Goal: Navigation & Orientation: Find specific page/section

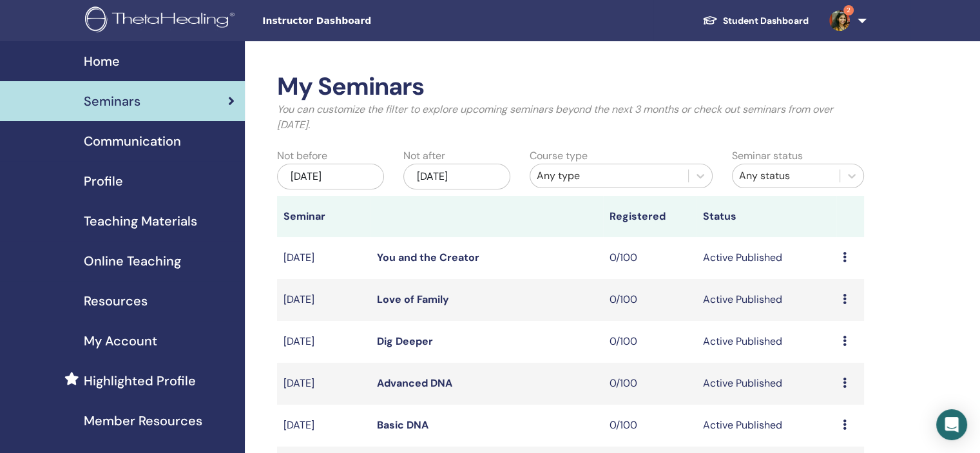
click at [151, 177] on div "Profile" at bounding box center [122, 180] width 224 height 19
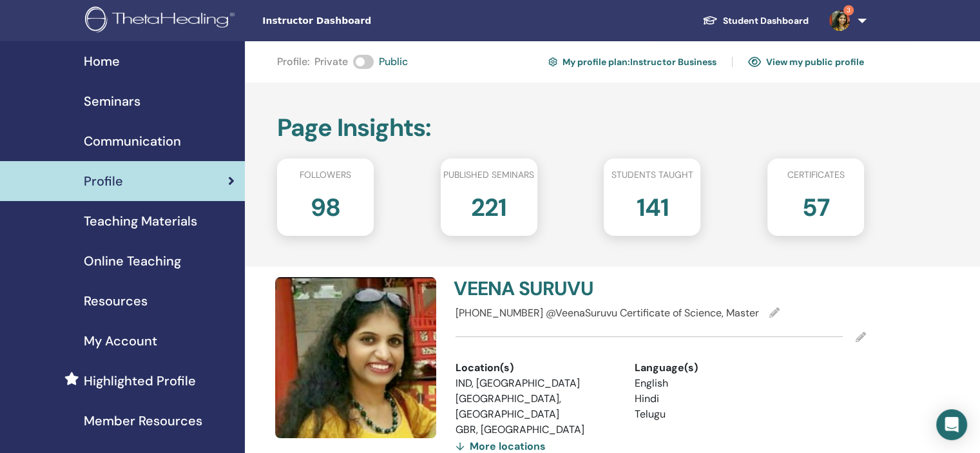
click at [854, 17] on span "3" at bounding box center [839, 20] width 31 height 10
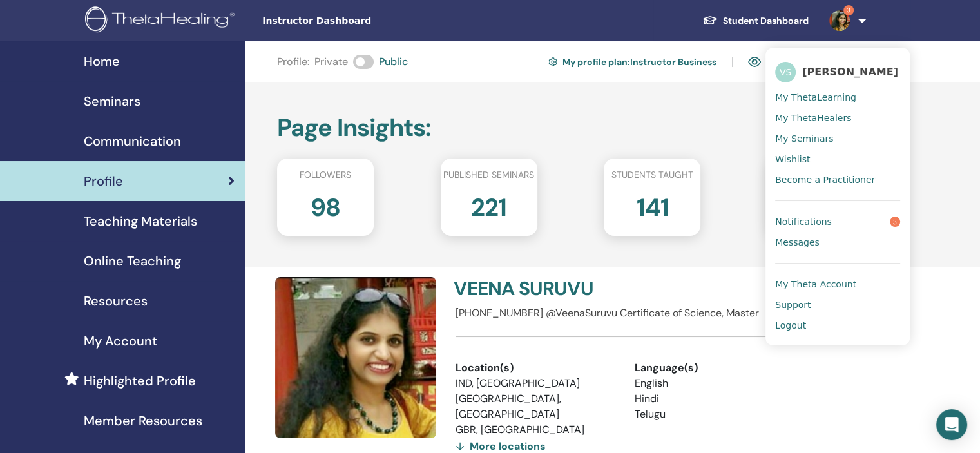
click at [814, 222] on span "Notifications" at bounding box center [803, 222] width 57 height 12
